Goal: Find specific page/section: Find specific page/section

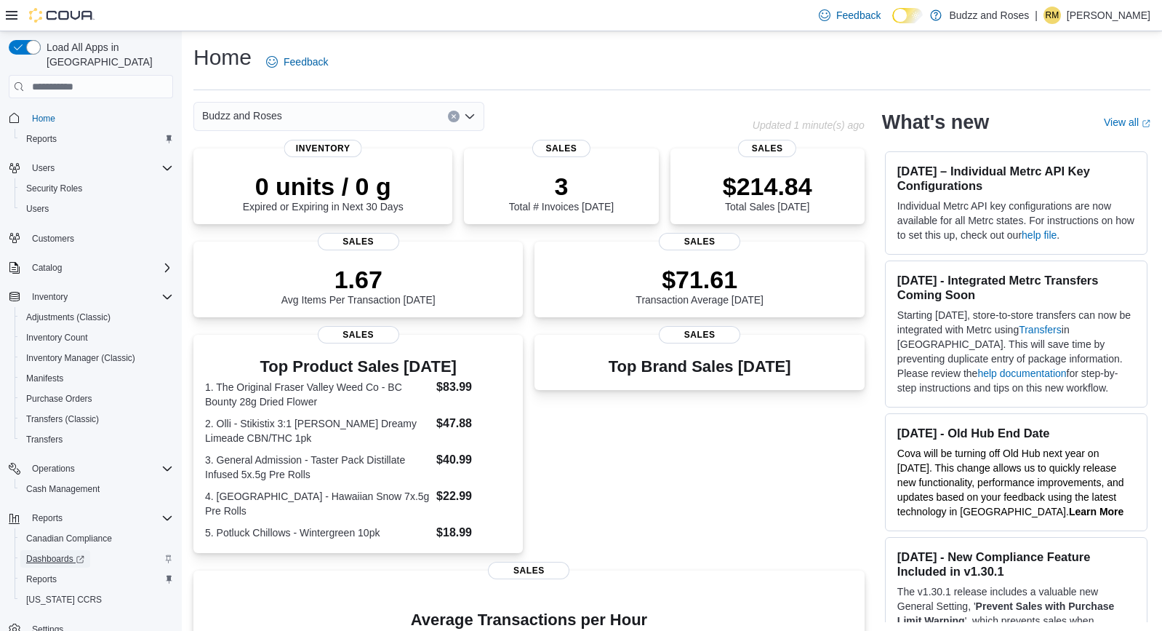
click at [52, 553] on span "Dashboards" at bounding box center [55, 559] width 58 height 12
